Goal: Navigation & Orientation: Go to known website

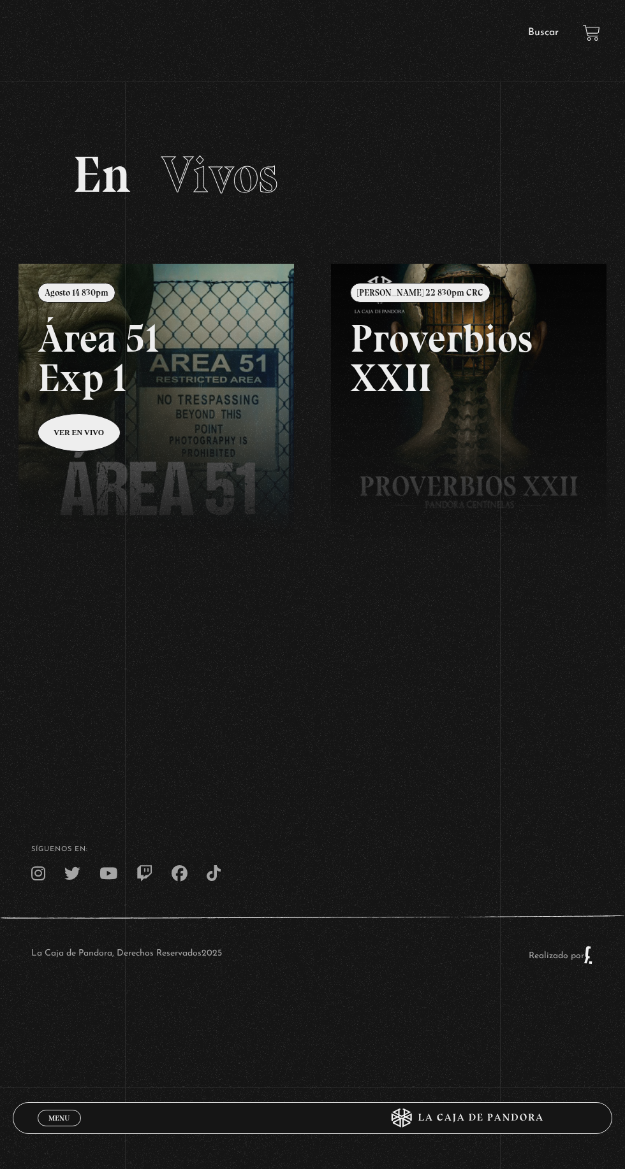
click at [545, 33] on link "Buscar" at bounding box center [543, 32] width 31 height 10
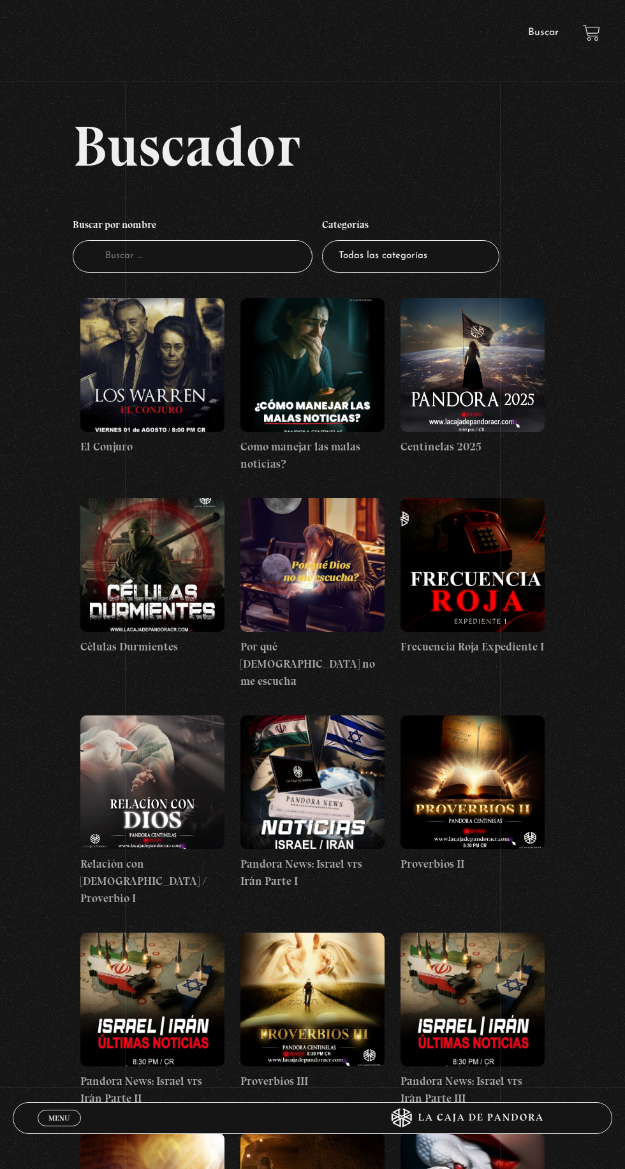
click at [49, 1121] on link "Menu Cerrar" at bounding box center [59, 1118] width 43 height 17
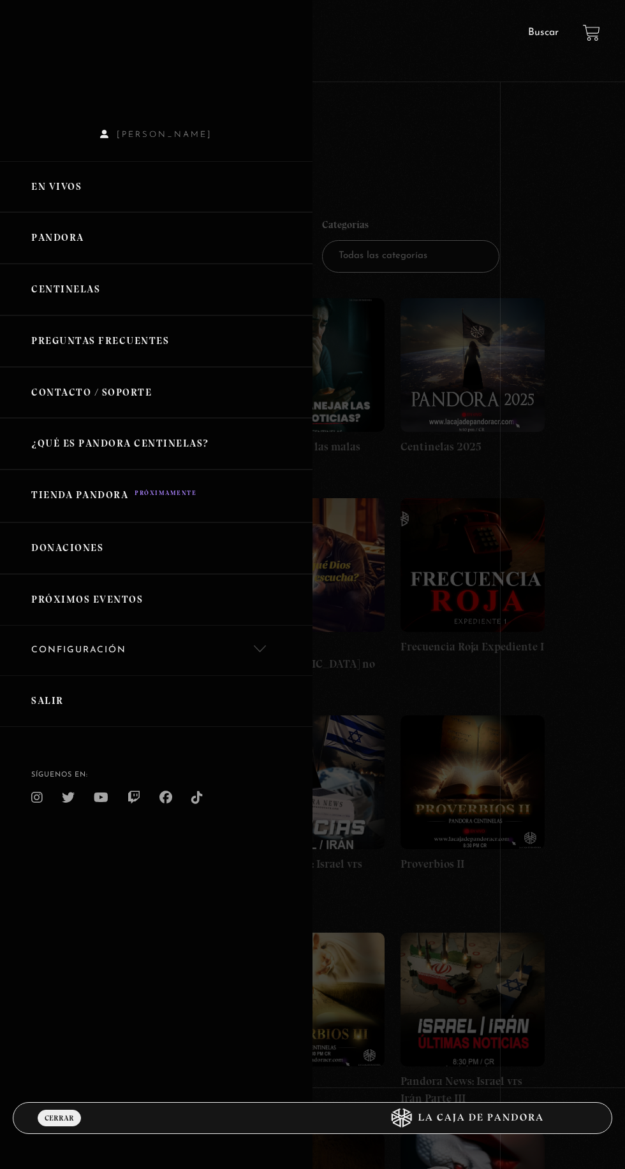
click at [17, 711] on link "Salir" at bounding box center [156, 702] width 312 height 52
